Goal: Task Accomplishment & Management: Complete application form

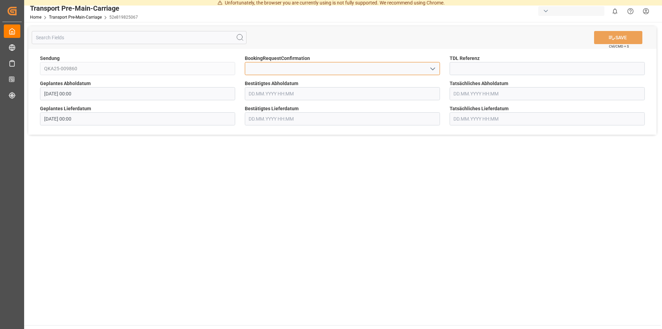
click at [259, 64] on input at bounding box center [342, 68] width 195 height 13
click at [469, 67] on input at bounding box center [547, 68] width 195 height 13
type input "36359"
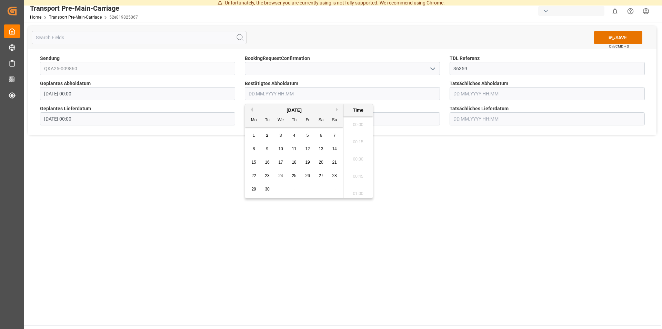
click at [321, 92] on input "text" at bounding box center [342, 93] width 195 height 13
click at [266, 150] on div "9" at bounding box center [267, 149] width 9 height 8
click at [352, 163] on li "14:00" at bounding box center [357, 162] width 29 height 17
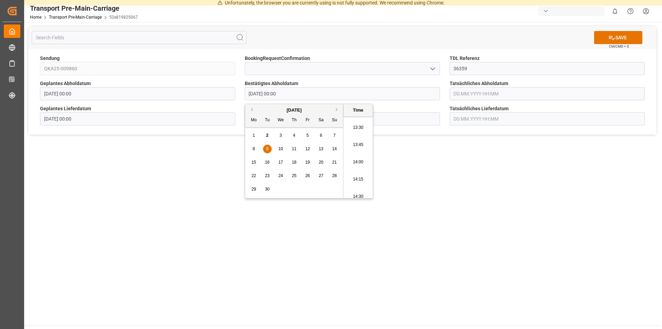
type input "09.09.2025 14:00"
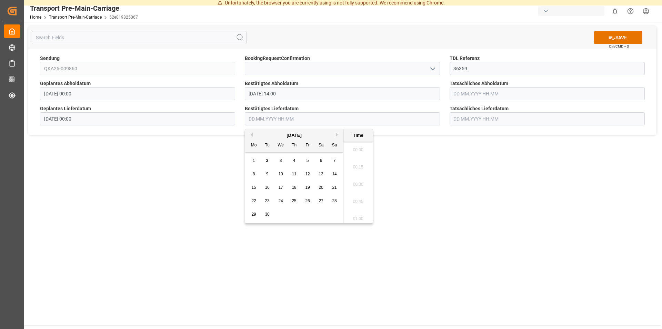
click at [274, 114] on input "text" at bounding box center [342, 118] width 195 height 13
click at [295, 174] on span "11" at bounding box center [294, 174] width 4 height 5
click at [354, 208] on li "10:45" at bounding box center [357, 207] width 29 height 17
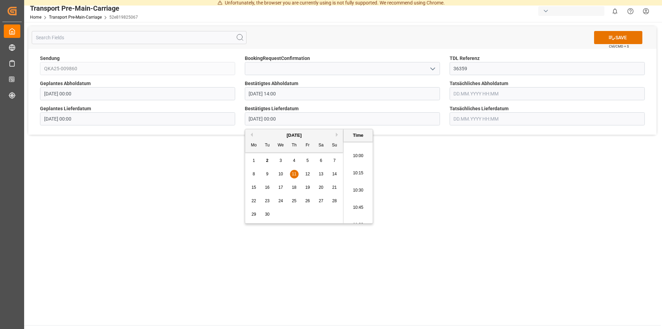
type input "11.09.2025 10:45"
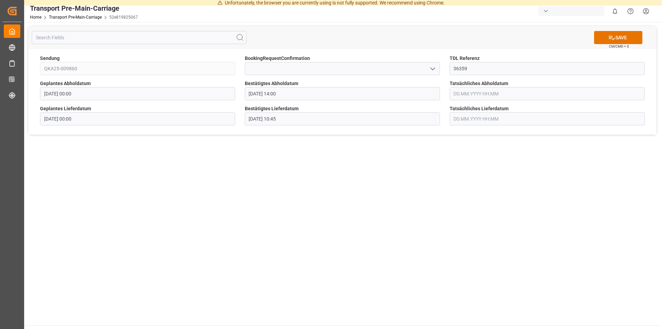
click at [460, 190] on main "SAVE Ctrl/CMD + S Sendung QKA25-009860 BookingRequestConfirmation TDL Referenz …" at bounding box center [342, 173] width 636 height 303
click at [612, 38] on icon at bounding box center [611, 37] width 7 height 7
type input "QKA25-009889"
type input "[DATE] 00:00"
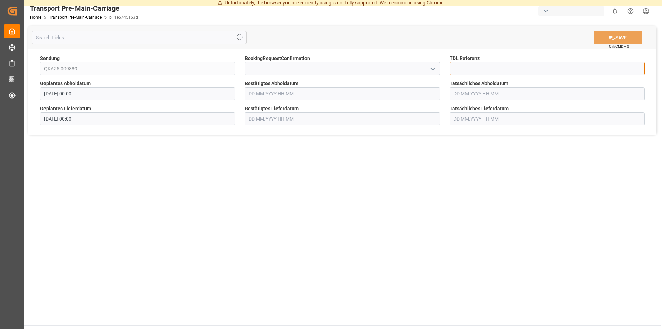
click at [470, 68] on input at bounding box center [547, 68] width 195 height 13
click at [467, 65] on input at bounding box center [547, 68] width 195 height 13
type input "36360"
click at [279, 70] on input at bounding box center [342, 68] width 195 height 13
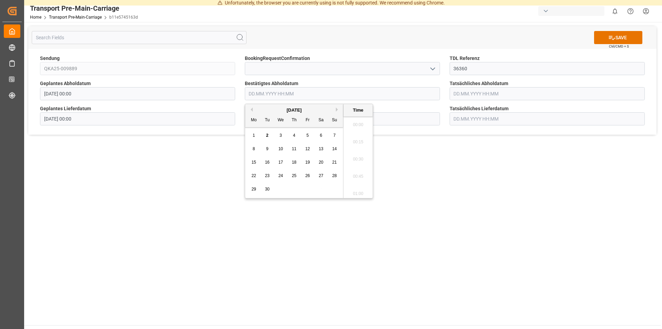
click at [303, 95] on input "text" at bounding box center [342, 93] width 195 height 13
click at [254, 151] on span "8" at bounding box center [254, 149] width 2 height 5
drag, startPoint x: 367, startPoint y: 161, endPoint x: 369, endPoint y: 150, distance: 10.9
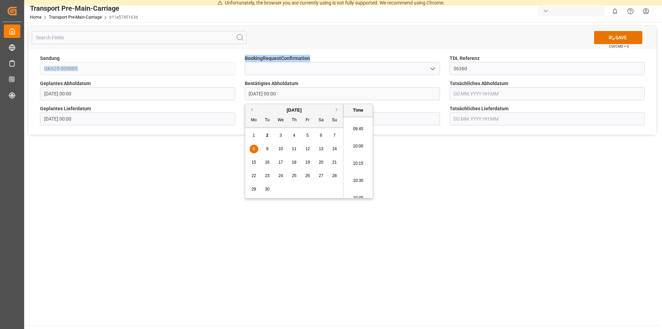
click at [369, 150] on ul "00:00 00:15 00:30 00:45 01:00 01:15 01:30 01:45 02:00 02:15 02:30 02:45 03:00 0…" at bounding box center [357, 158] width 29 height 82
click at [353, 186] on li "10:45" at bounding box center [357, 185] width 29 height 17
type input "[DATE] 10:45"
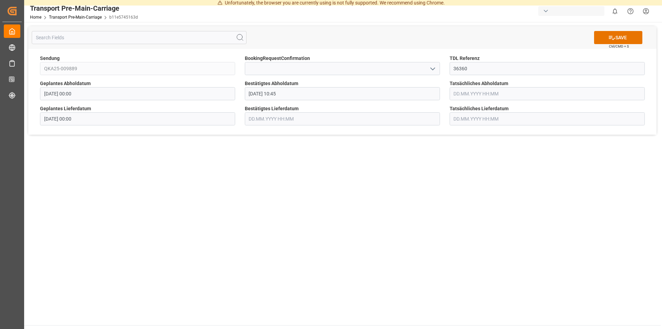
click at [353, 186] on main "SAVE Ctrl/CMD + S Sendung QKA25-009889 BookingRequestConfirmation TDL Referenz …" at bounding box center [342, 173] width 636 height 303
click at [300, 114] on input "text" at bounding box center [342, 118] width 195 height 13
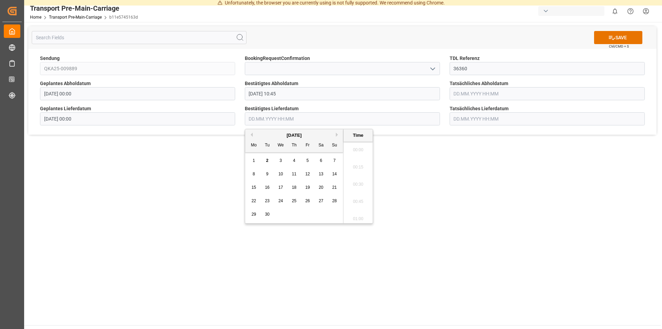
scroll to position [933, 0]
click at [281, 175] on span "10" at bounding box center [280, 174] width 4 height 5
click at [352, 148] on li "13:30" at bounding box center [357, 148] width 29 height 17
type input "[DATE] 13:30"
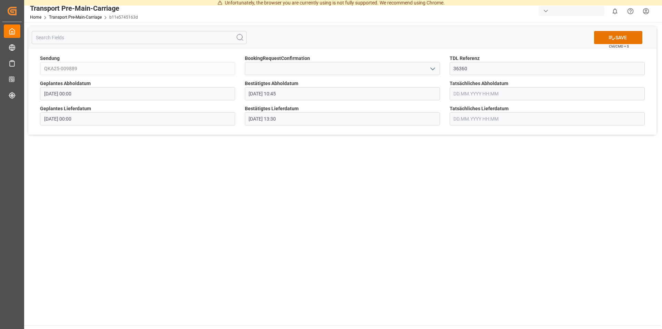
click at [305, 234] on main "SAVE Ctrl/CMD + S Sendung QKA25-009889 BookingRequestConfirmation TDL Referenz …" at bounding box center [342, 173] width 636 height 303
click at [616, 38] on button "SAVE" at bounding box center [618, 37] width 48 height 13
